Goal: Information Seeking & Learning: Learn about a topic

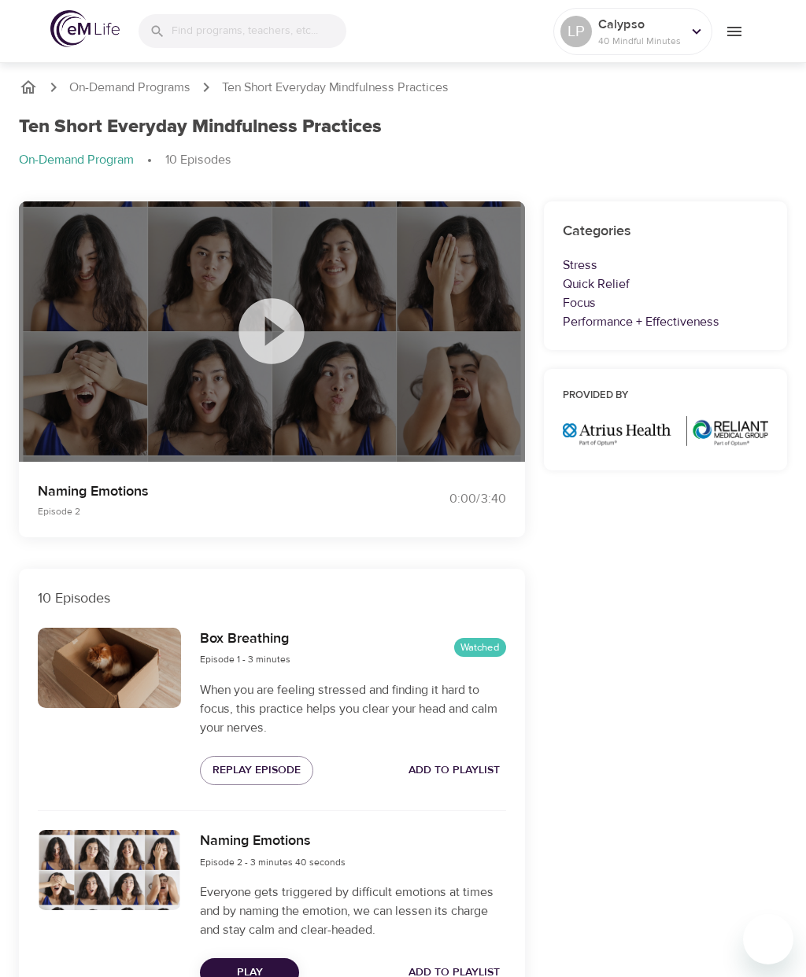
click at [202, 24] on input "search" at bounding box center [259, 31] width 175 height 34
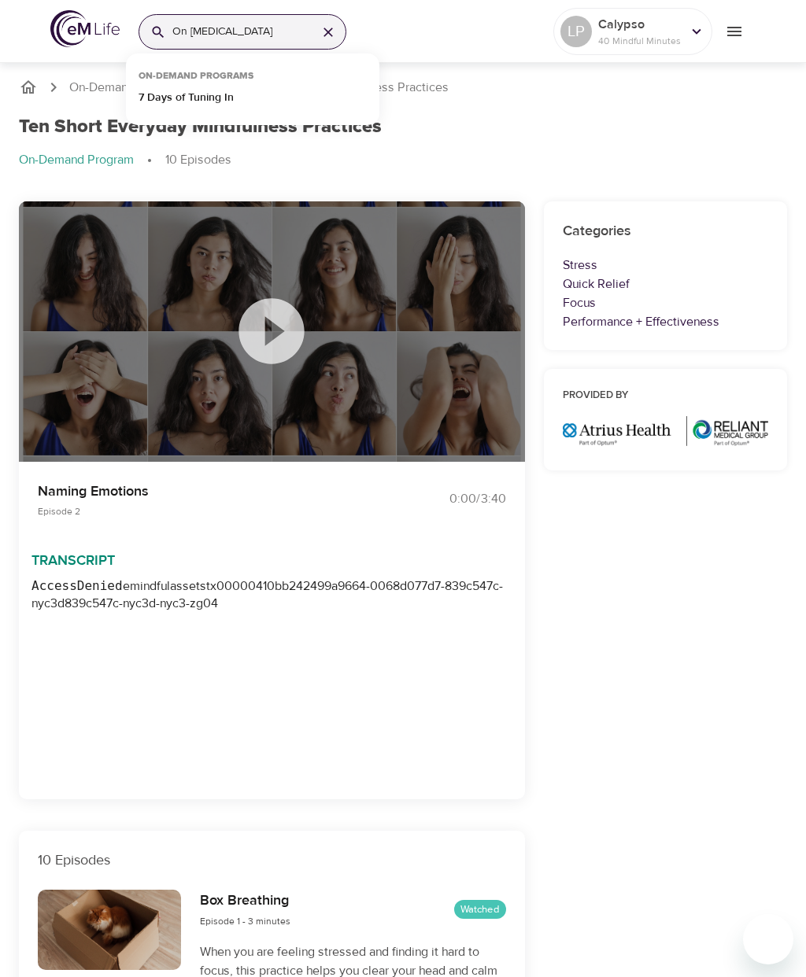
click at [153, 19] on div "On procrastination" at bounding box center [242, 31] width 208 height 35
click at [184, 28] on input "On procrastination" at bounding box center [238, 32] width 132 height 34
click at [196, 29] on input "On procrastination" at bounding box center [238, 32] width 132 height 34
type input "procrastination"
click at [157, 24] on icon at bounding box center [158, 32] width 16 height 16
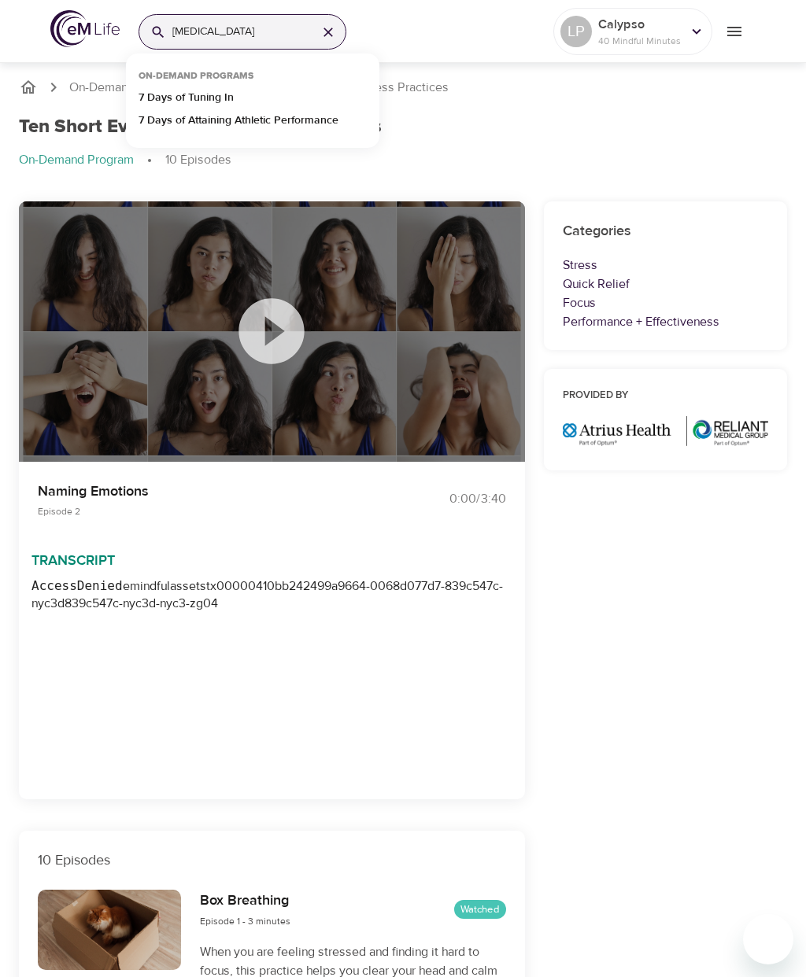
click at [225, 99] on p "7 Days of Tuning In" at bounding box center [185, 101] width 95 height 23
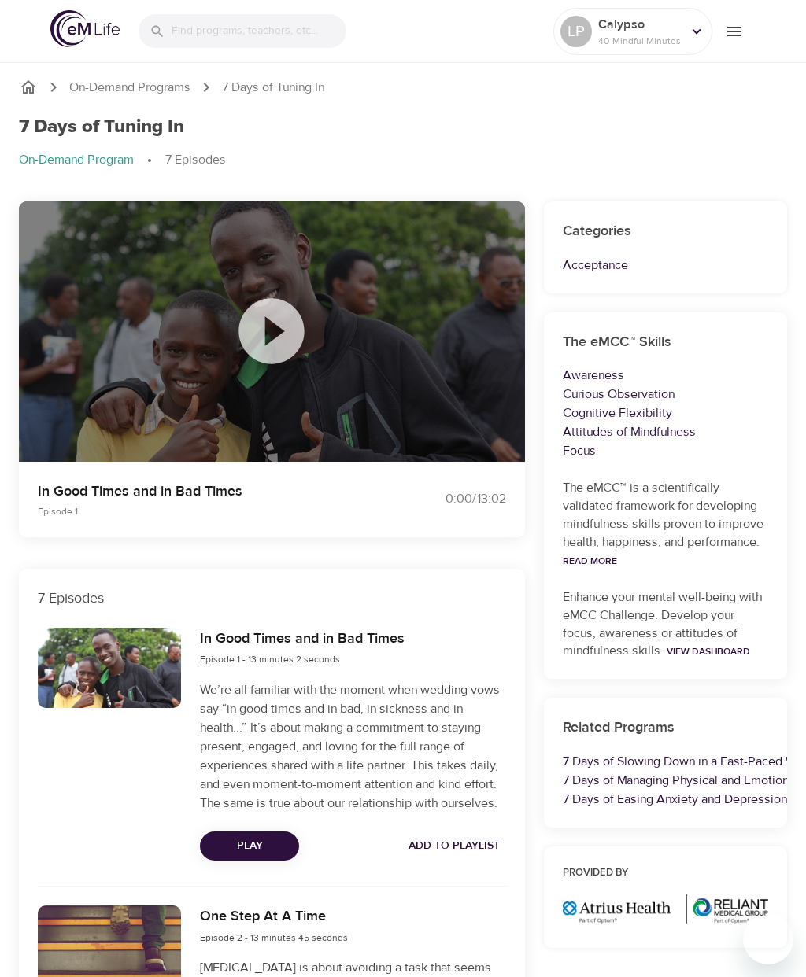
click at [279, 338] on icon at bounding box center [271, 330] width 65 height 65
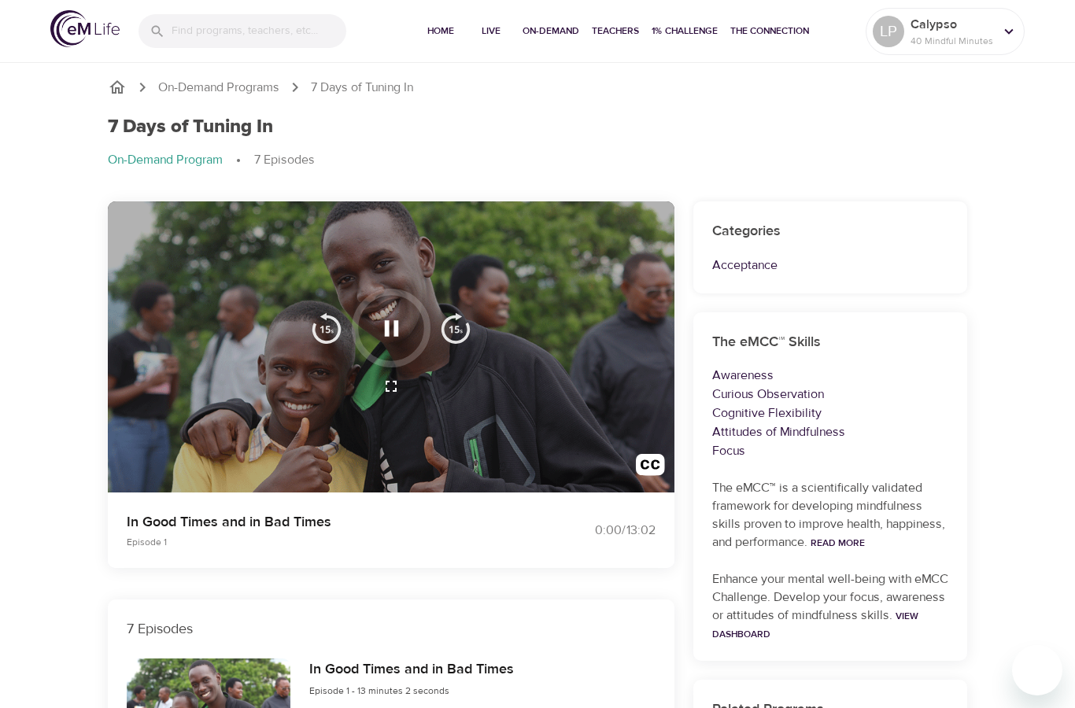
click at [387, 367] on button "button" at bounding box center [391, 386] width 38 height 38
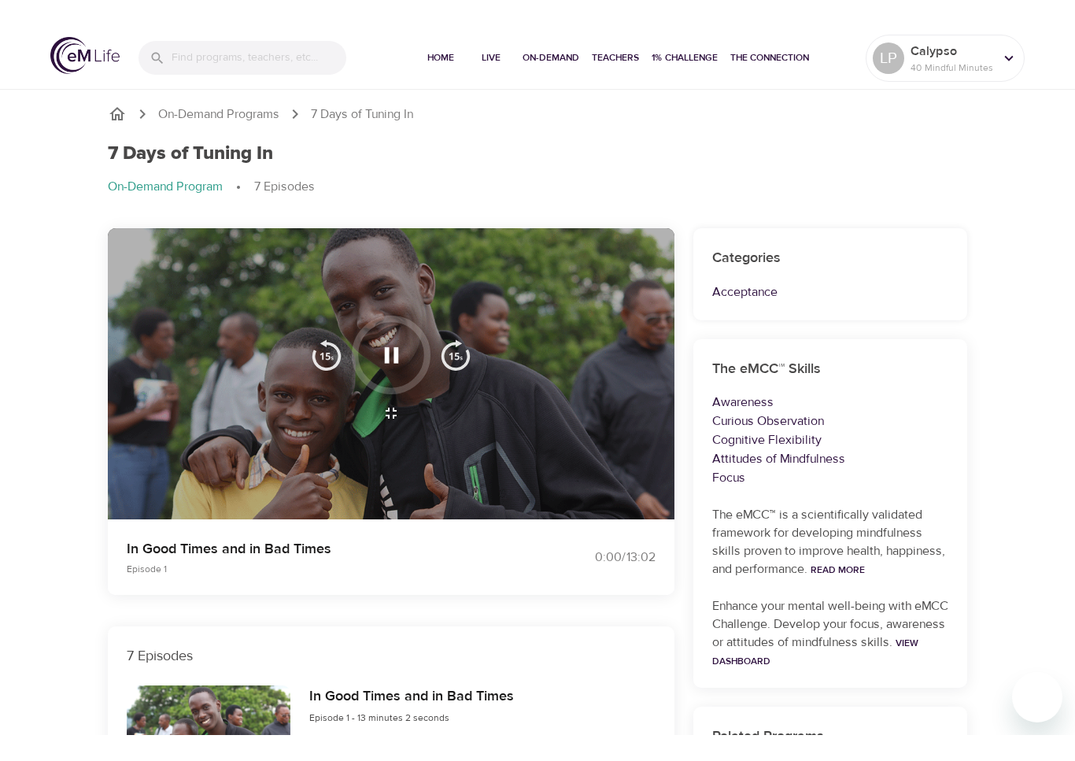
scroll to position [19, 0]
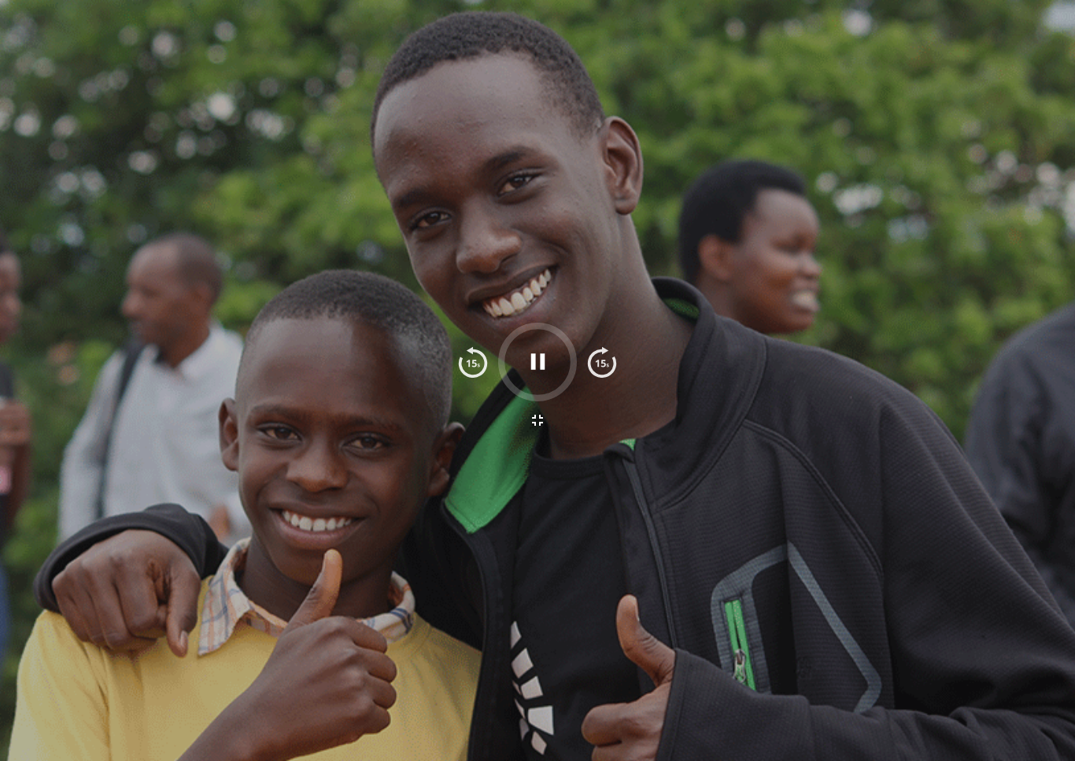
click at [549, 356] on icon "button" at bounding box center [538, 362] width 28 height 28
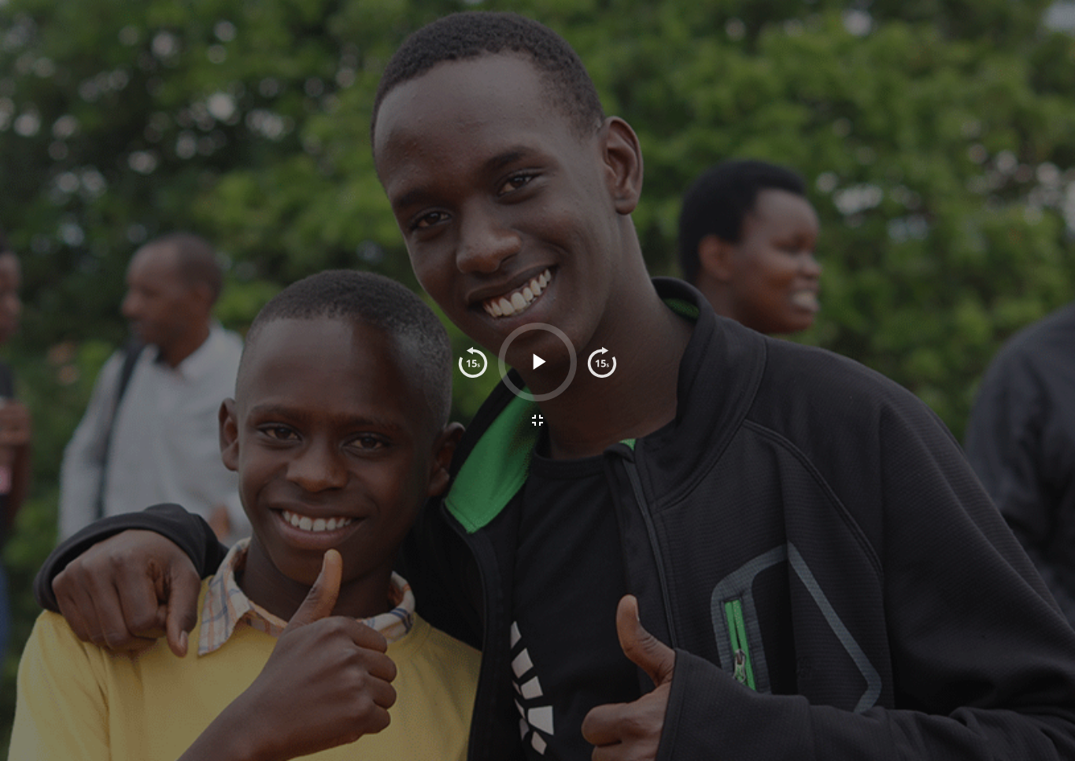
click at [543, 357] on icon "button" at bounding box center [538, 362] width 28 height 28
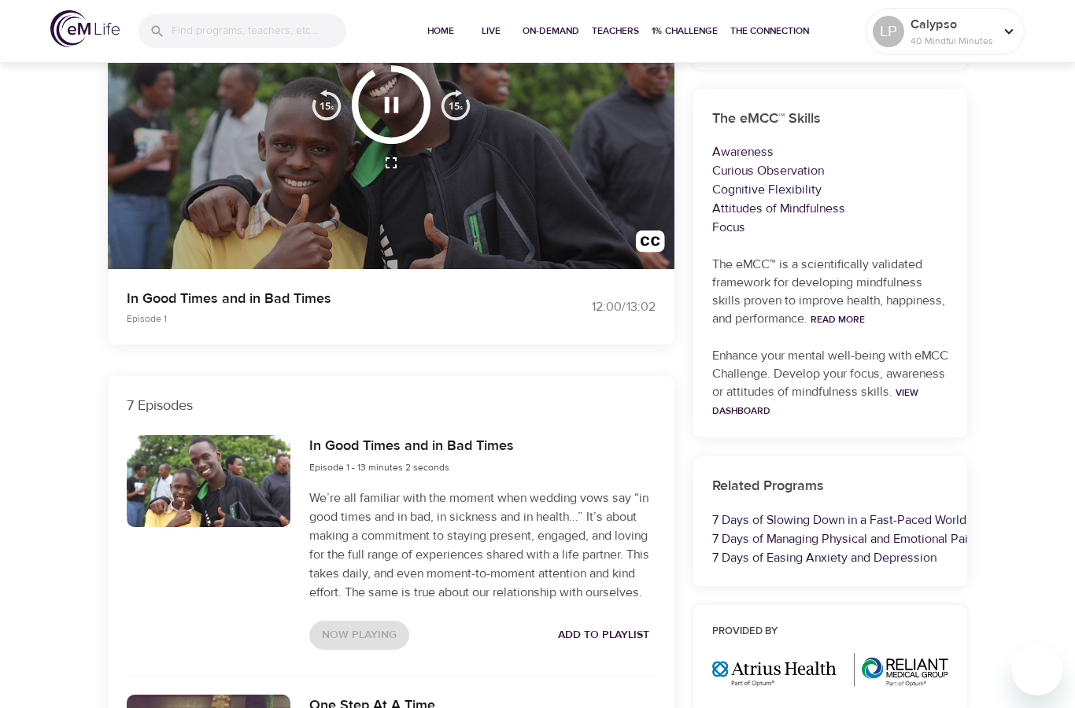
scroll to position [226, 0]
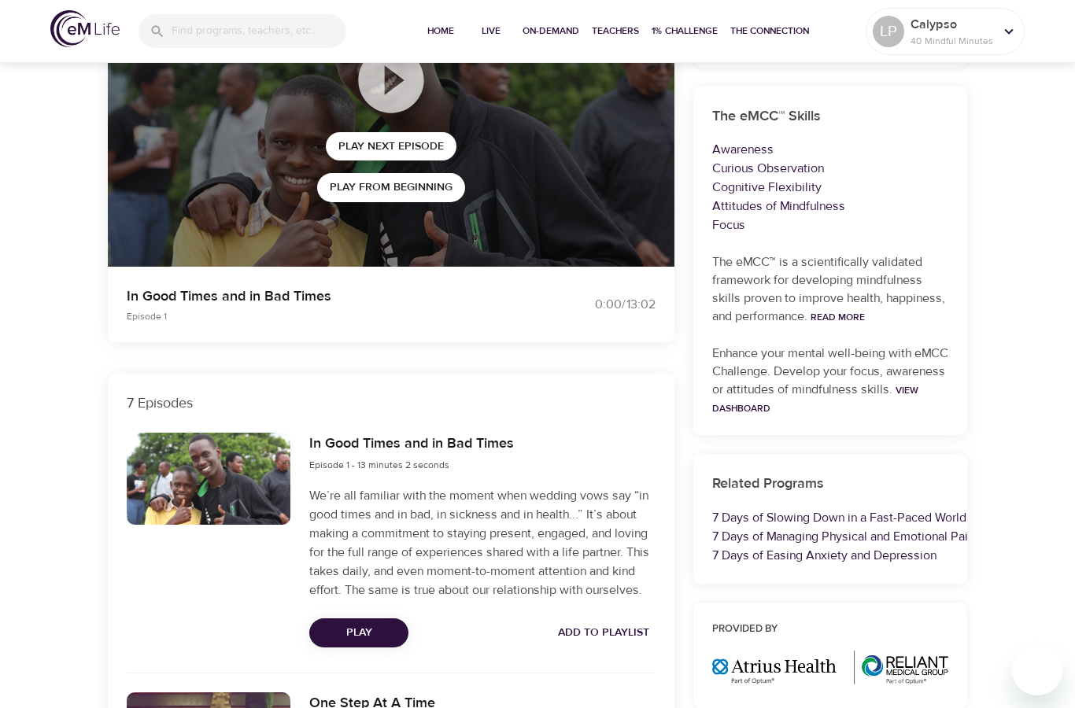
click at [623, 624] on span "Add to Playlist" at bounding box center [603, 633] width 91 height 20
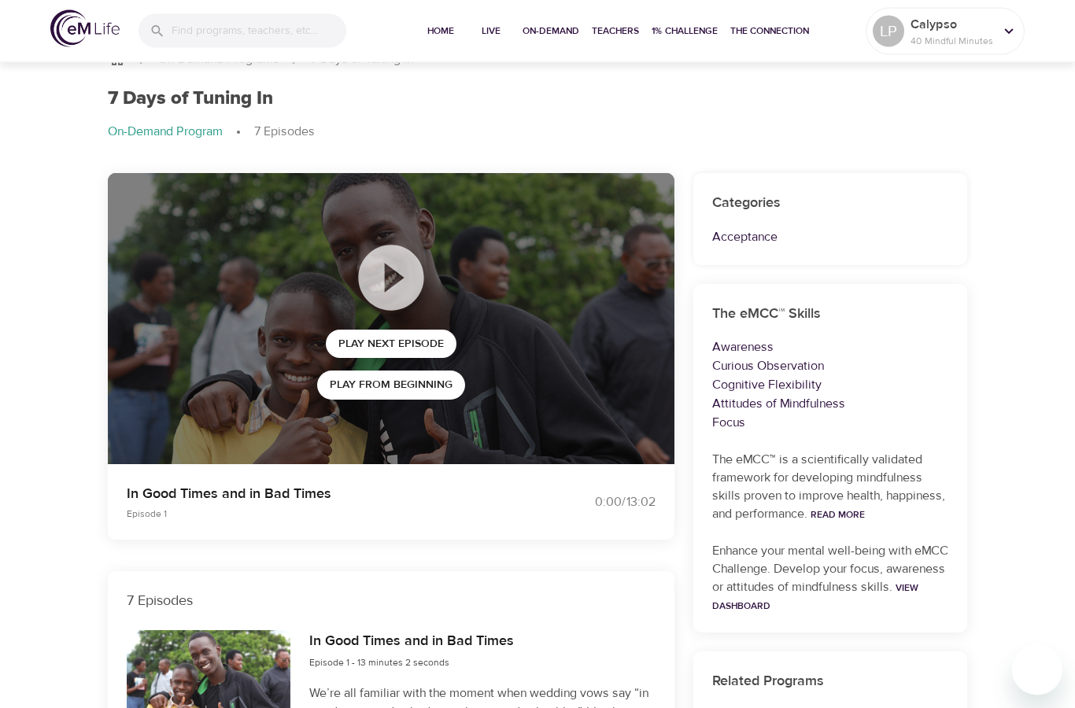
scroll to position [0, 0]
